Goal: Task Accomplishment & Management: Complete application form

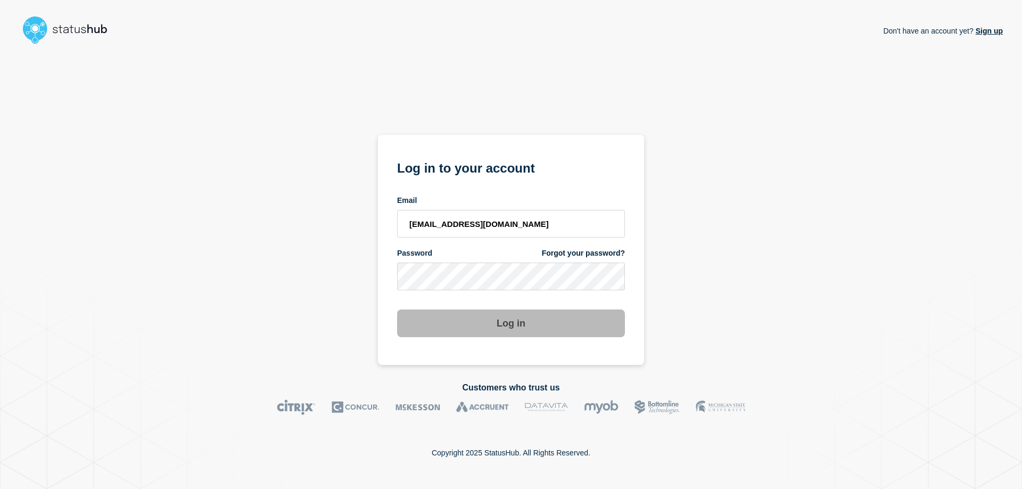
type input "[EMAIL_ADDRESS][DOMAIN_NAME]"
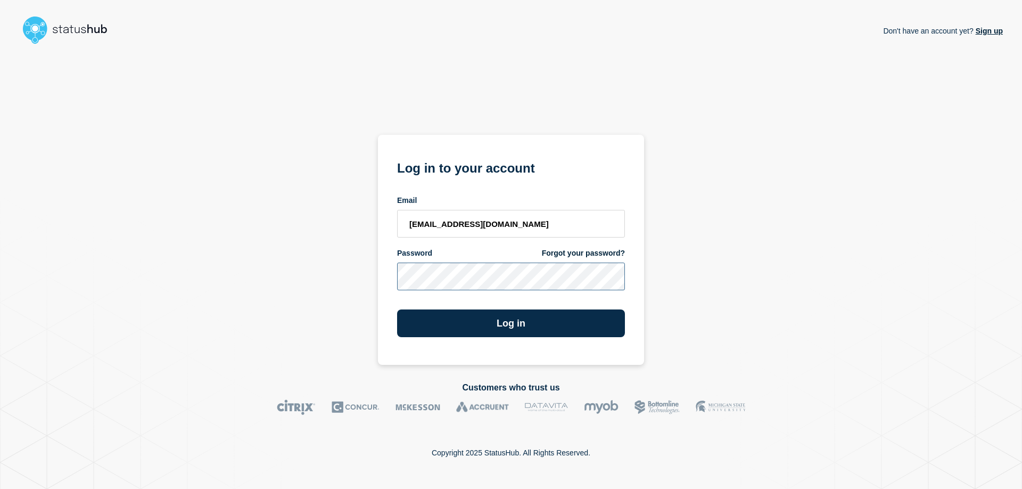
click at [397, 309] on button "Log in" at bounding box center [511, 323] width 228 height 28
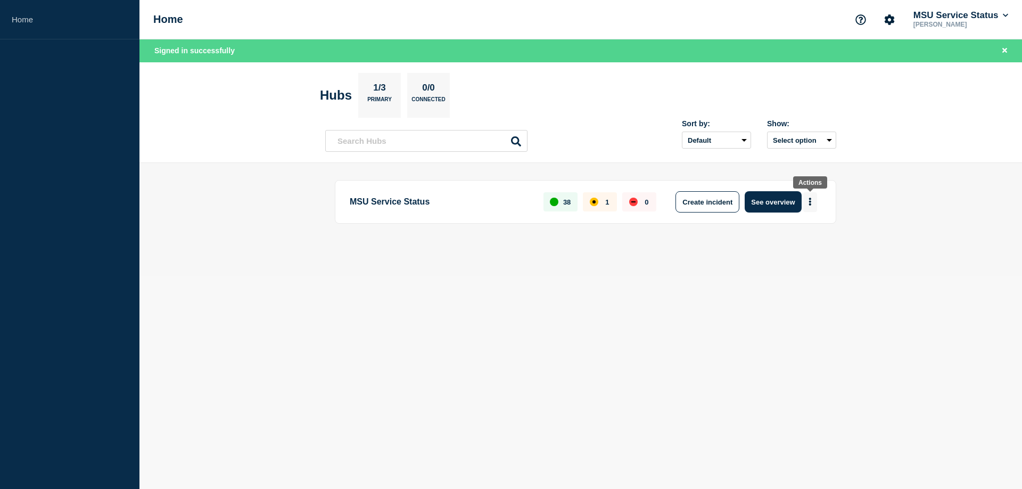
click at [810, 200] on icon "More actions" at bounding box center [809, 201] width 3 height 8
click at [807, 233] on button "Create maintenance" at bounding box center [806, 233] width 72 height 9
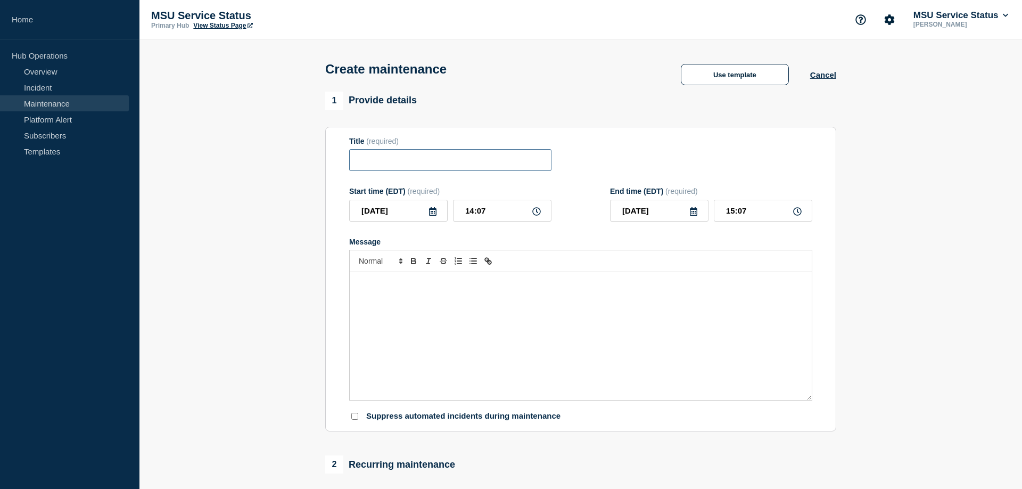
click at [396, 162] on input "Title" at bounding box center [450, 160] width 202 height 22
paste input "Title: [Maintenance] Click in CLICK System (IRB/IACUC/Safety/AOPs) will be unav…"
type input "Title: [Maintenance] Click in CLICK System (IRB/IACUC/Safety/AOPs) will be unav…"
click at [434, 216] on icon at bounding box center [432, 211] width 9 height 9
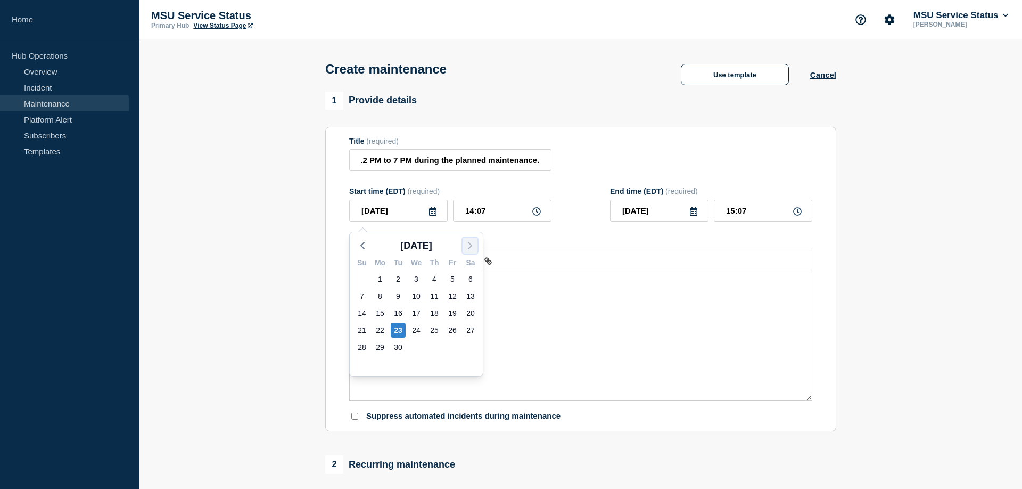
click at [467, 245] on icon "button" at bounding box center [469, 245] width 13 height 13
click at [468, 278] on div "4" at bounding box center [470, 278] width 15 height 15
type input "2025-10-04"
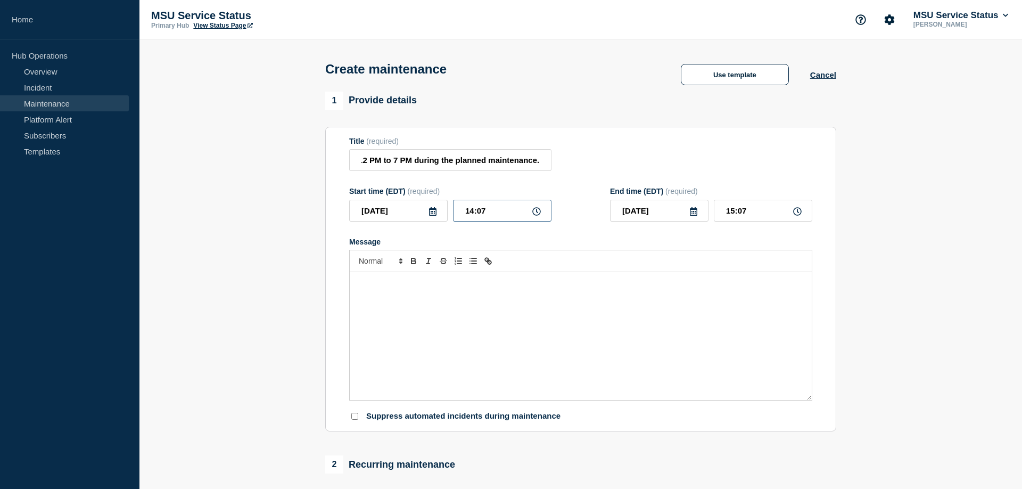
drag, startPoint x: 465, startPoint y: 216, endPoint x: 485, endPoint y: 217, distance: 20.2
click at [485, 217] on input "14:07" at bounding box center [502, 211] width 98 height 22
type input "12:00"
type input "19:00"
click at [389, 311] on div "Message" at bounding box center [581, 336] width 462 height 128
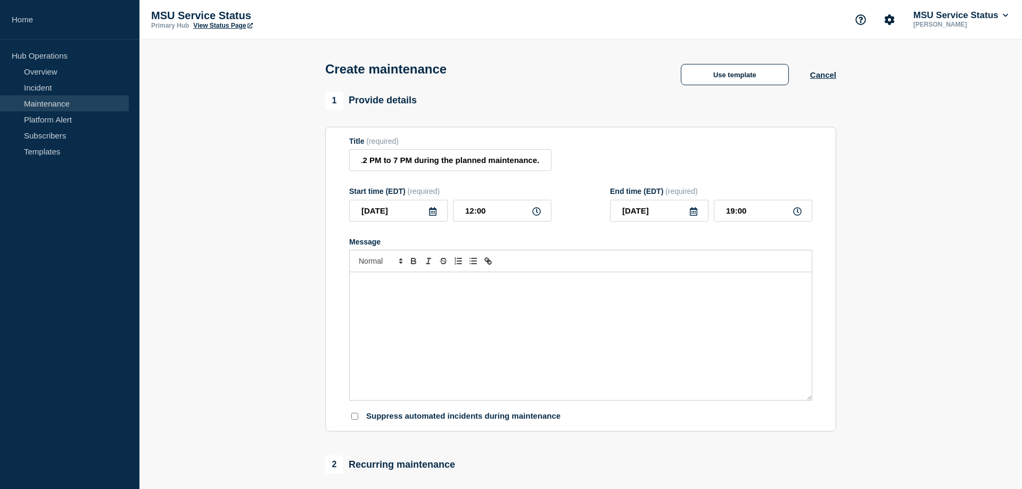
click at [390, 299] on div "Message" at bounding box center [581, 336] width 462 height 128
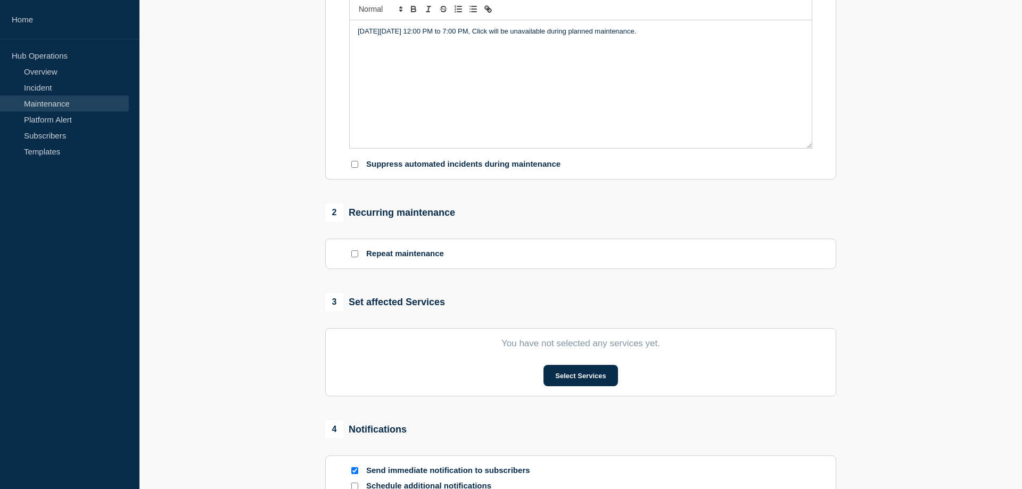
scroll to position [271, 0]
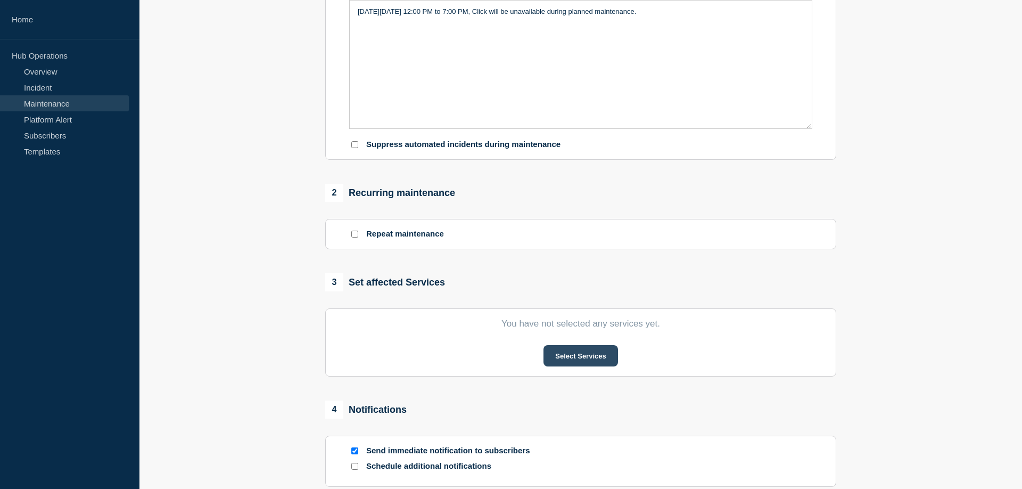
click at [571, 361] on button "Select Services" at bounding box center [580, 355] width 74 height 21
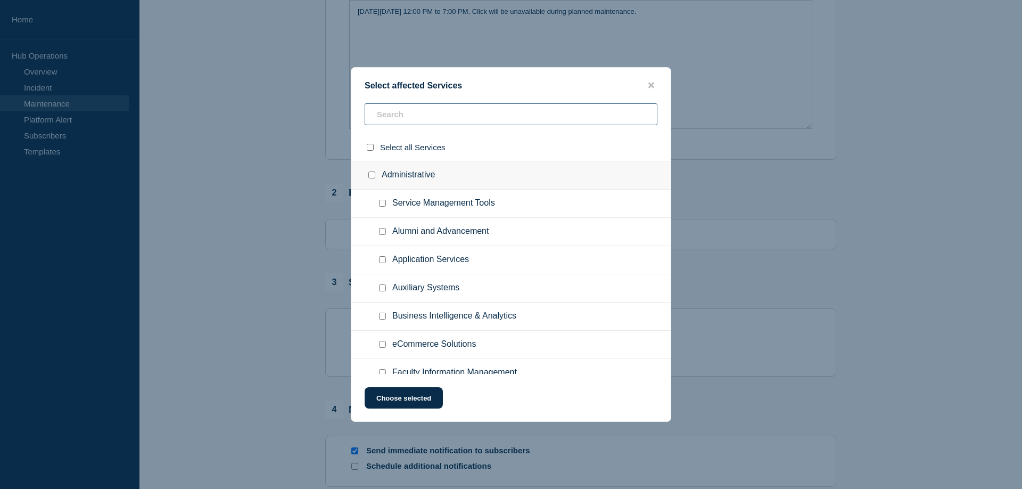
click at [418, 117] on input "text" at bounding box center [511, 114] width 293 height 22
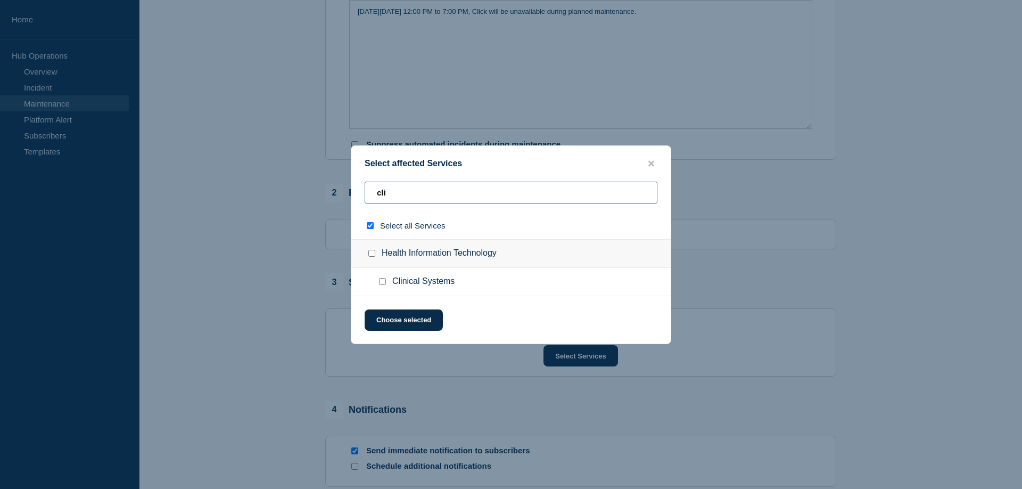
type input "clic"
checkbox input "true"
type input "click"
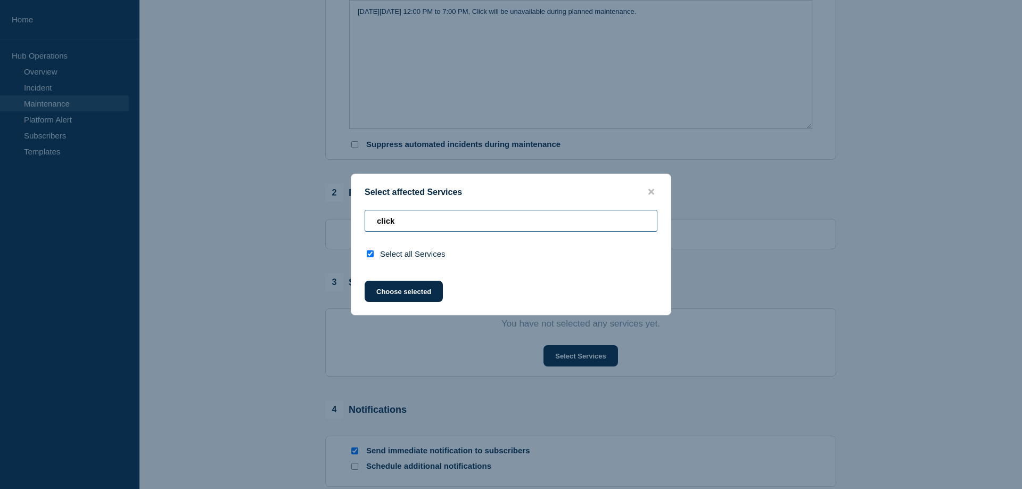
drag, startPoint x: 419, startPoint y: 225, endPoint x: 308, endPoint y: 226, distance: 111.8
click at [365, 226] on input "click" at bounding box center [511, 221] width 293 height 22
checkbox input "false"
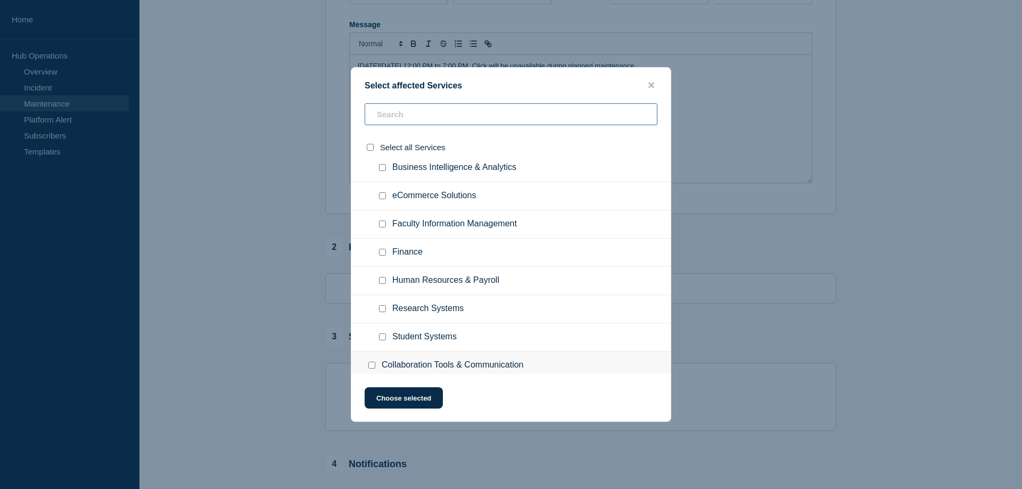
scroll to position [163, 0]
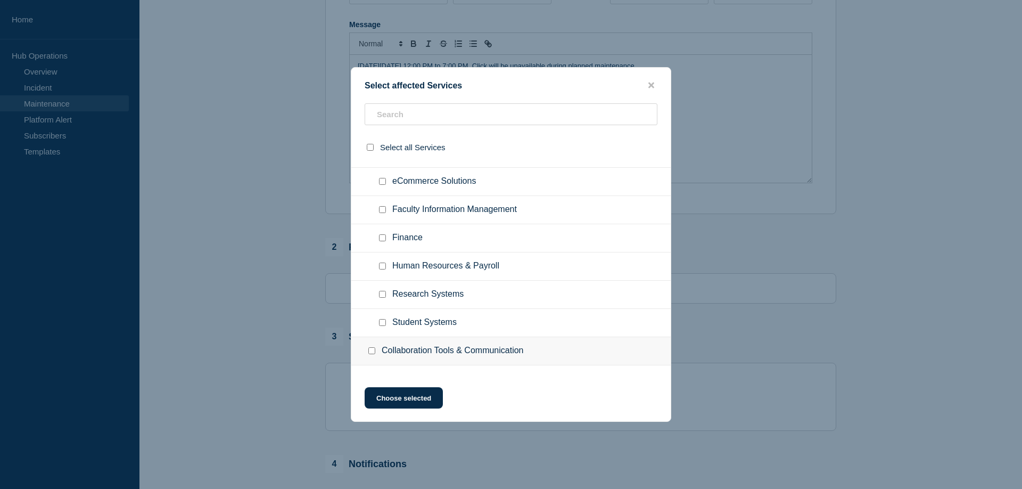
click at [382, 296] on input "Research Systems checkbox" at bounding box center [382, 294] width 7 height 7
checkbox input "true"
click at [394, 399] on button "Choose selected" at bounding box center [404, 397] width 78 height 21
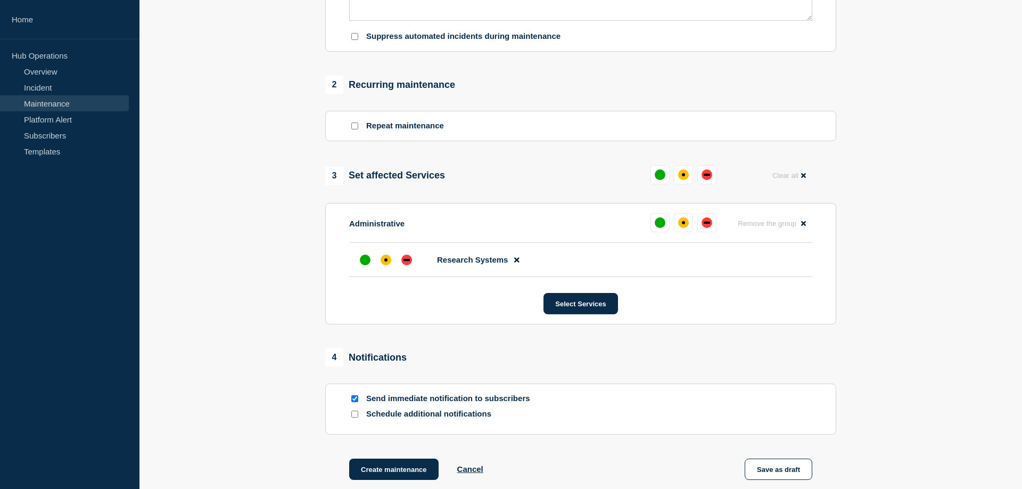
scroll to position [380, 0]
click at [709, 224] on button at bounding box center [706, 221] width 19 height 19
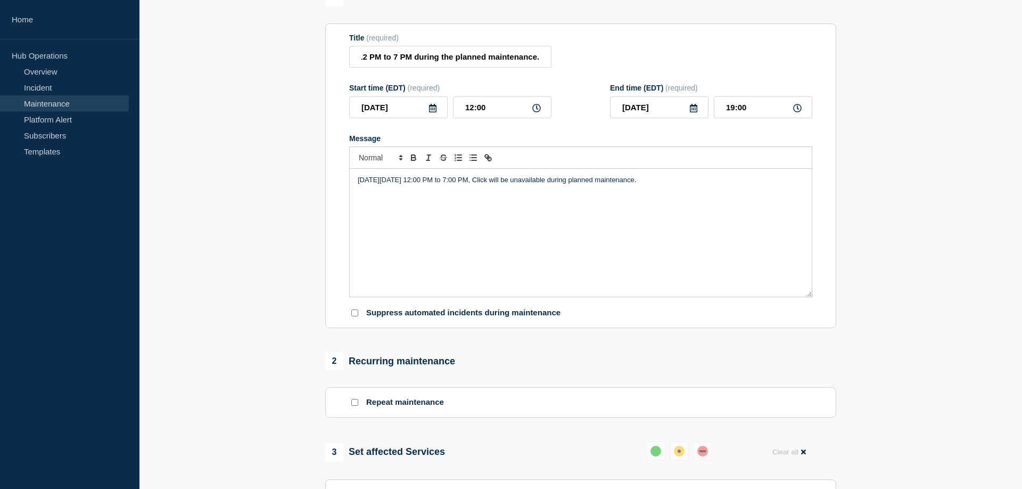
scroll to position [54, 0]
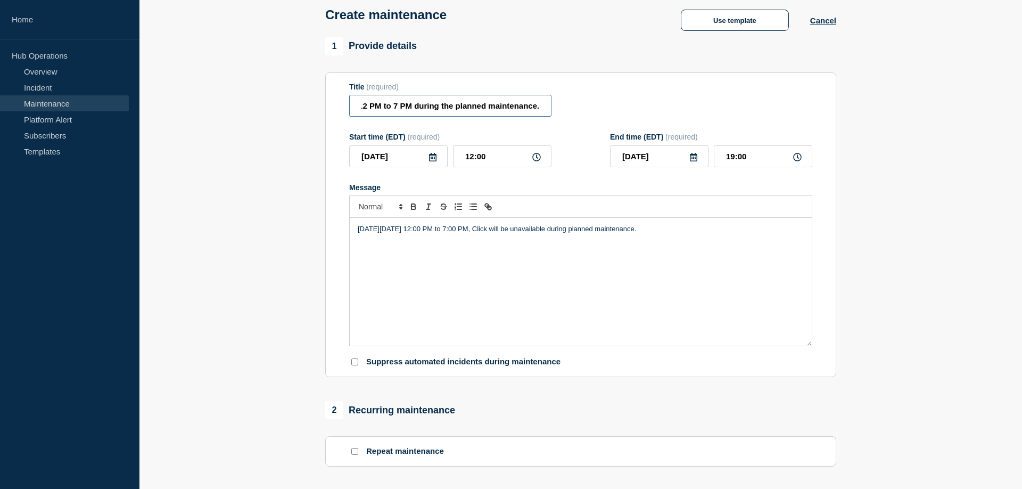
click at [475, 110] on input "Title: [Maintenance] Click in CLICK System (IRB/IACUC/Safety/AOPs) will be unav…" at bounding box center [450, 106] width 202 height 22
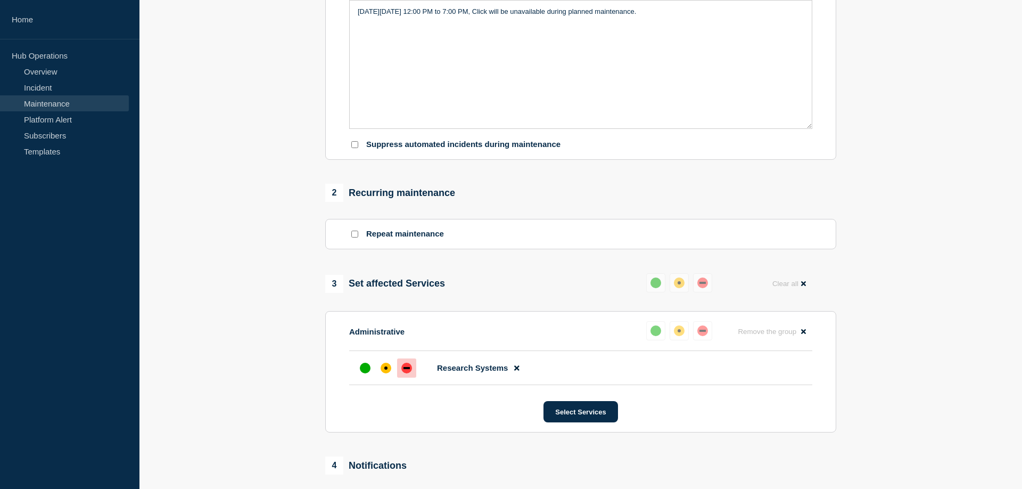
scroll to position [434, 0]
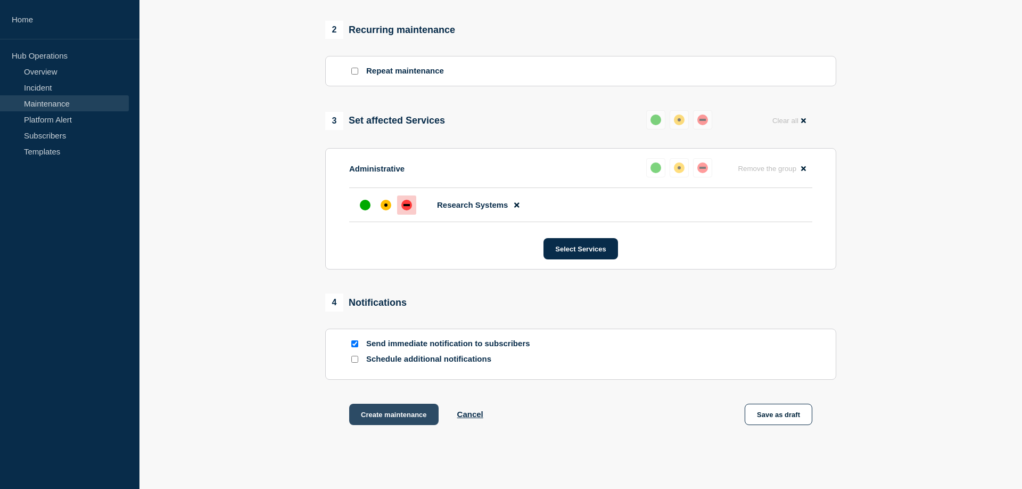
click at [386, 419] on button "Create maintenance" at bounding box center [393, 413] width 89 height 21
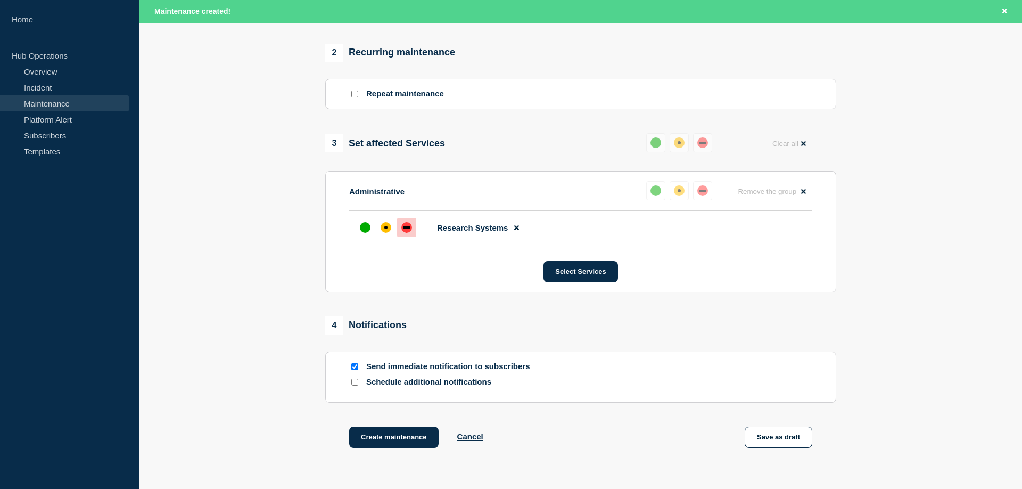
scroll to position [457, 0]
